Goal: Go to known website: Access a specific website the user already knows

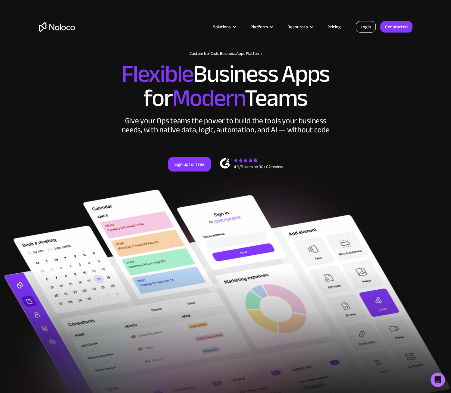
click at [364, 29] on link "Login" at bounding box center [366, 26] width 20 height 11
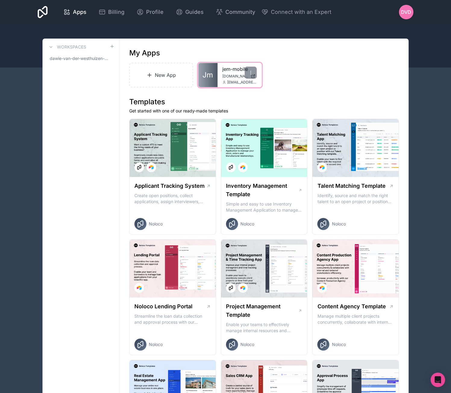
click at [217, 78] on link "Jm" at bounding box center [207, 75] width 19 height 24
